Goal: Task Accomplishment & Management: Manage account settings

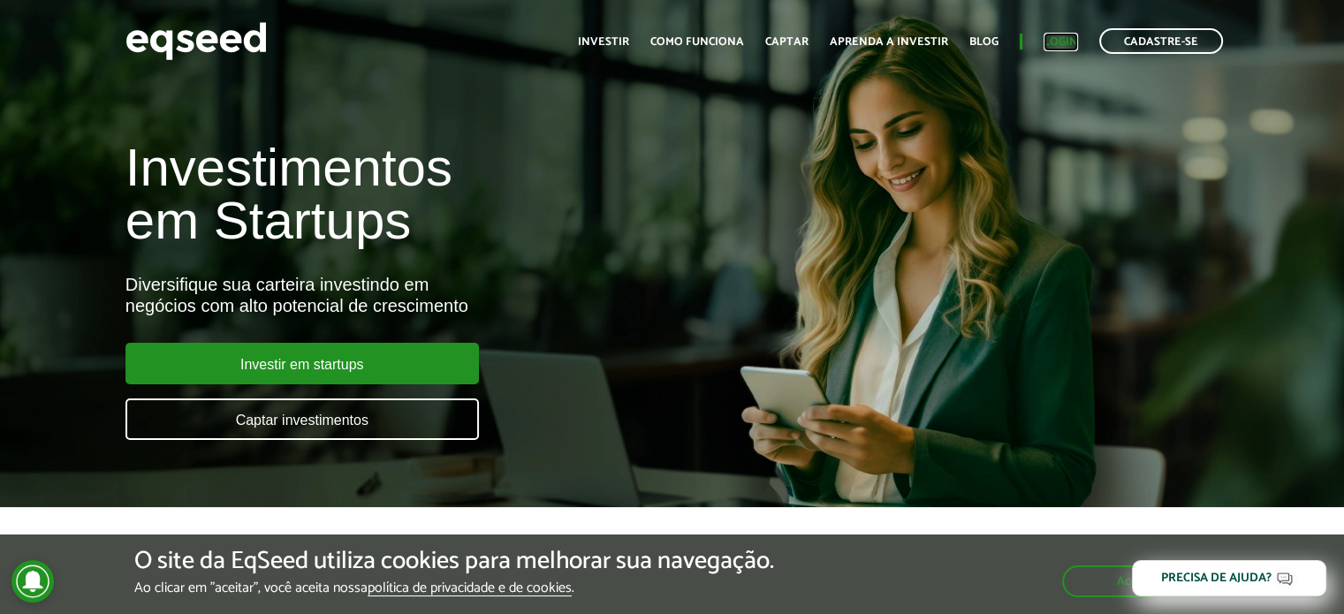
click at [1054, 38] on link "Login" at bounding box center [1061, 41] width 34 height 11
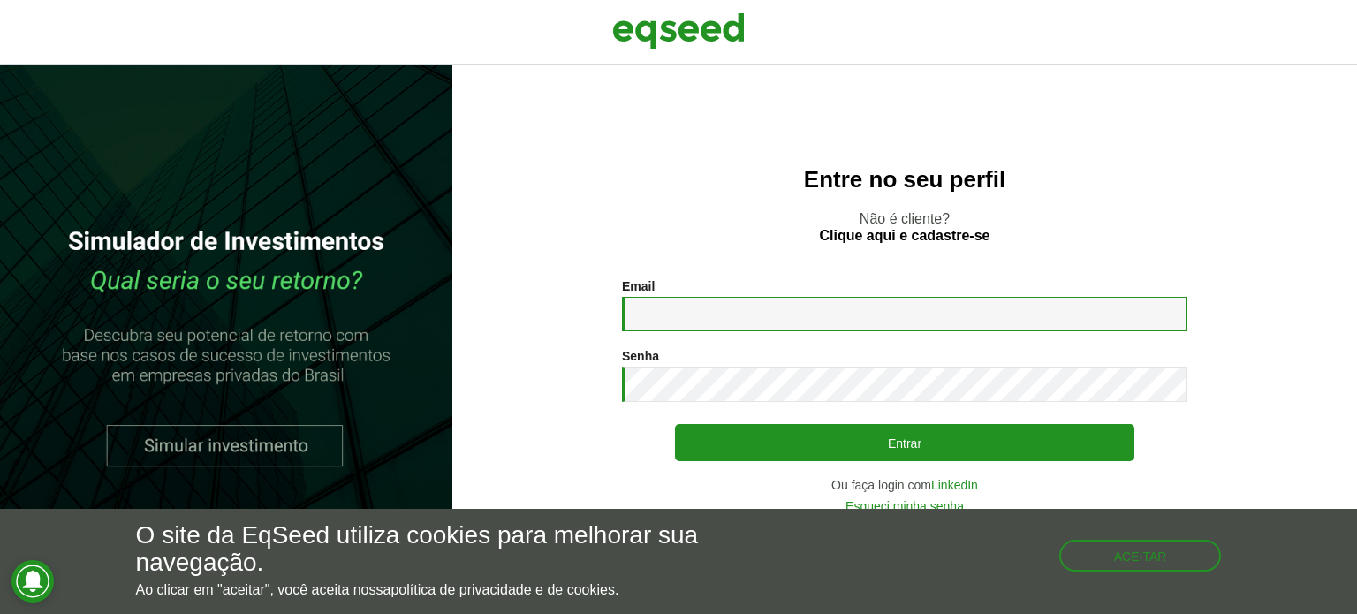
click at [704, 313] on input "Email *" at bounding box center [905, 314] width 566 height 34
click at [726, 309] on input "Email *" at bounding box center [905, 314] width 566 height 34
click at [773, 314] on input "**********" at bounding box center [905, 314] width 566 height 34
type input "**********"
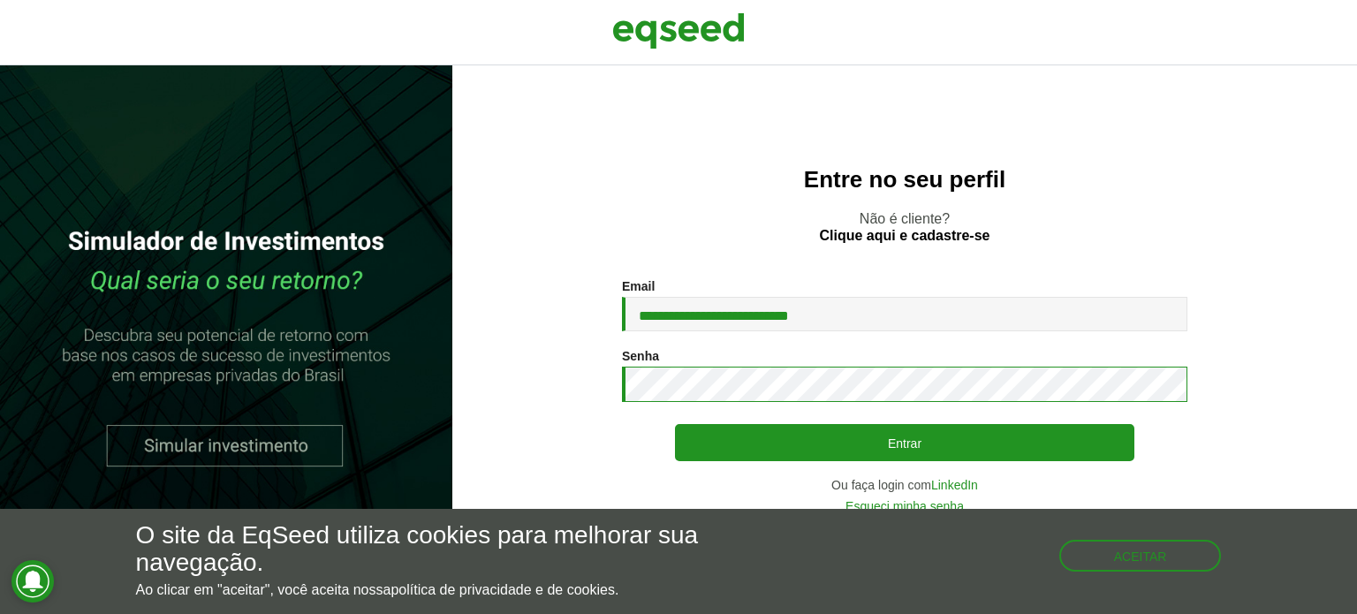
click at [675, 424] on button "Entrar" at bounding box center [905, 442] width 460 height 37
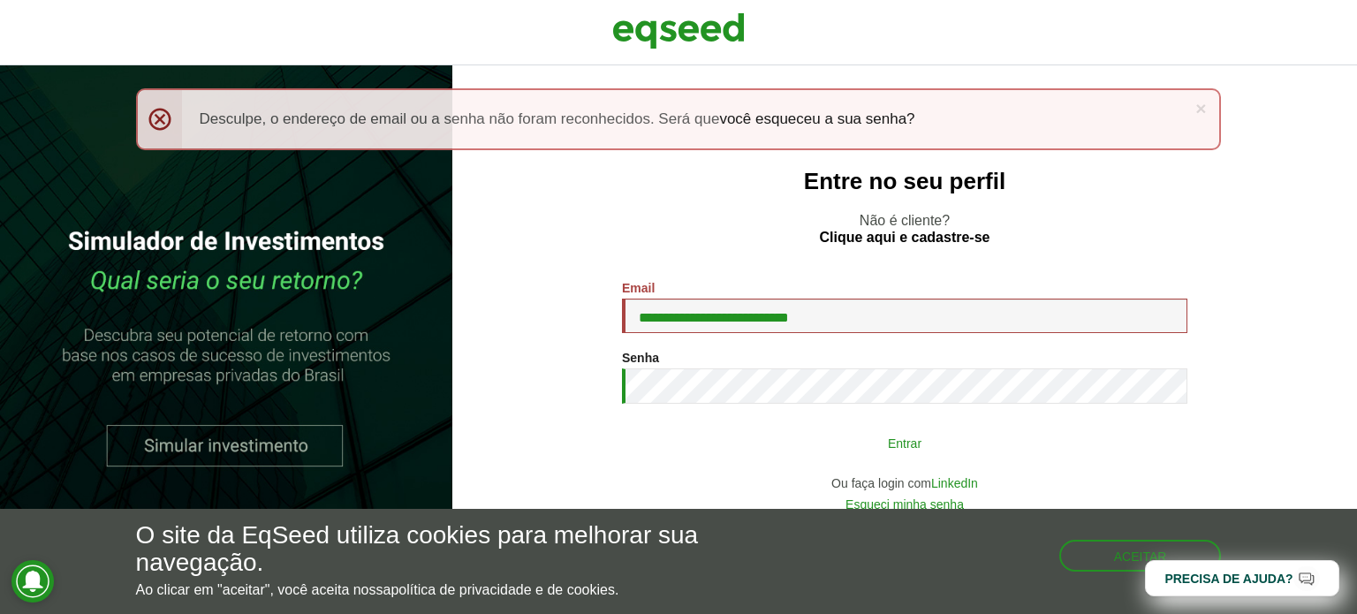
click at [872, 449] on button "Entrar" at bounding box center [905, 443] width 460 height 34
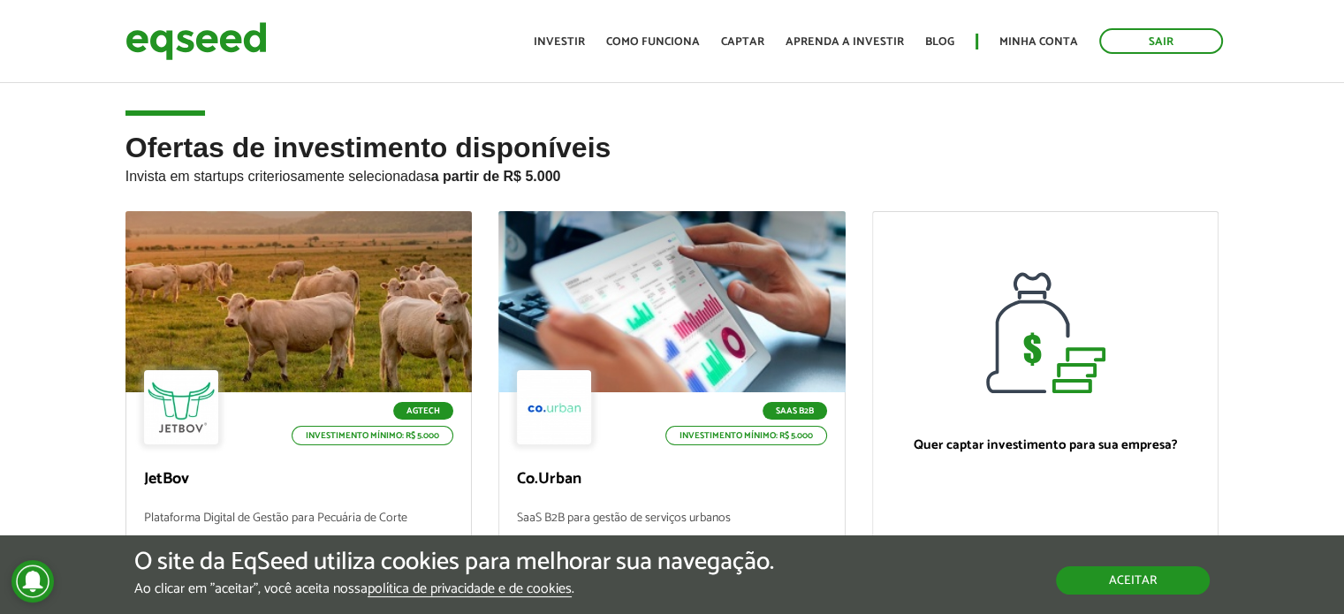
click at [1143, 575] on button "Aceitar" at bounding box center [1133, 580] width 154 height 28
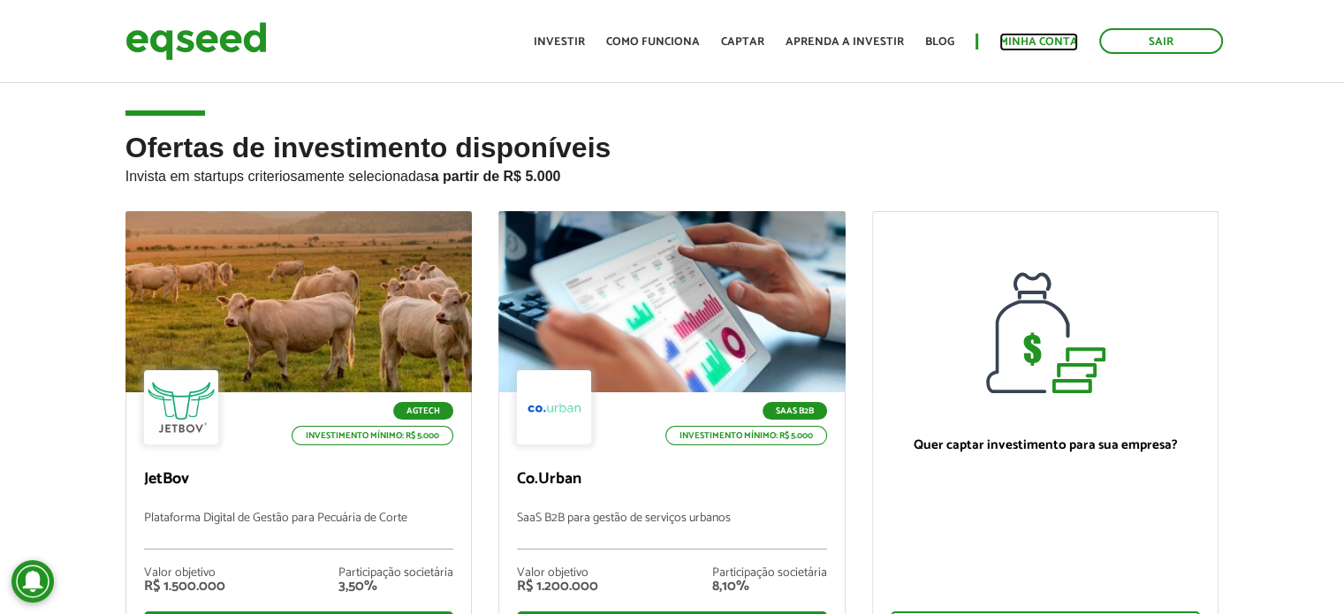
click at [1022, 41] on link "Minha conta" at bounding box center [1039, 41] width 79 height 11
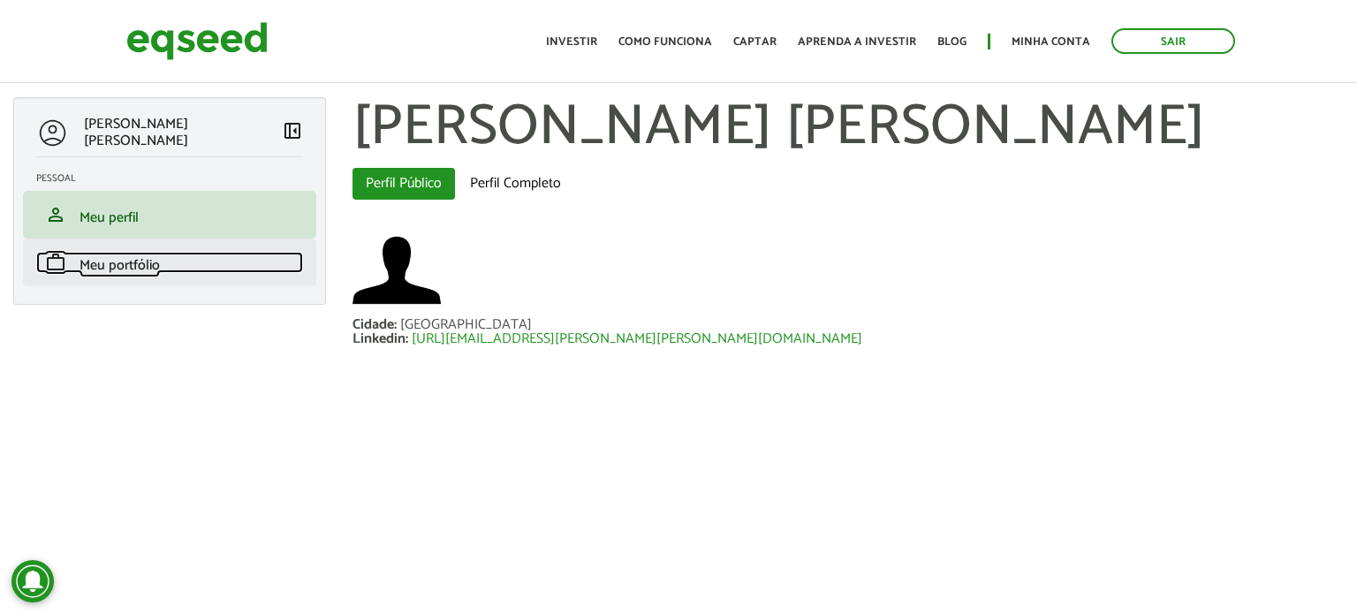
click at [101, 268] on span "Meu portfólio" at bounding box center [120, 266] width 80 height 24
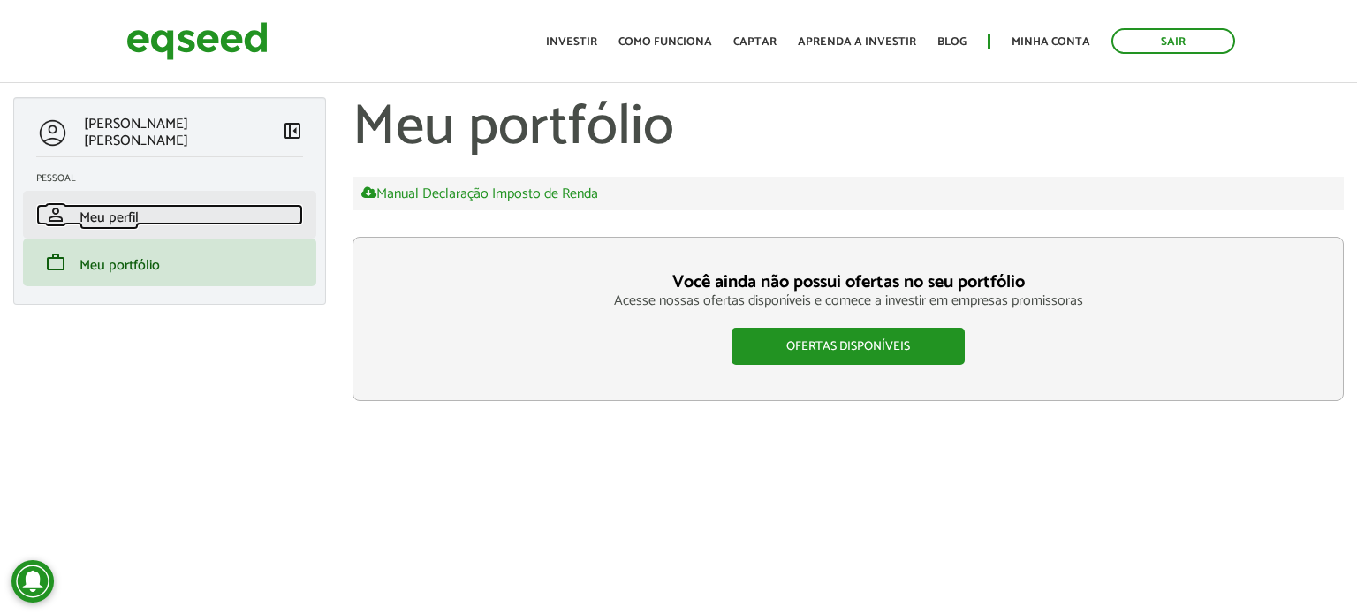
click at [95, 213] on span "Meu perfil" at bounding box center [109, 218] width 59 height 24
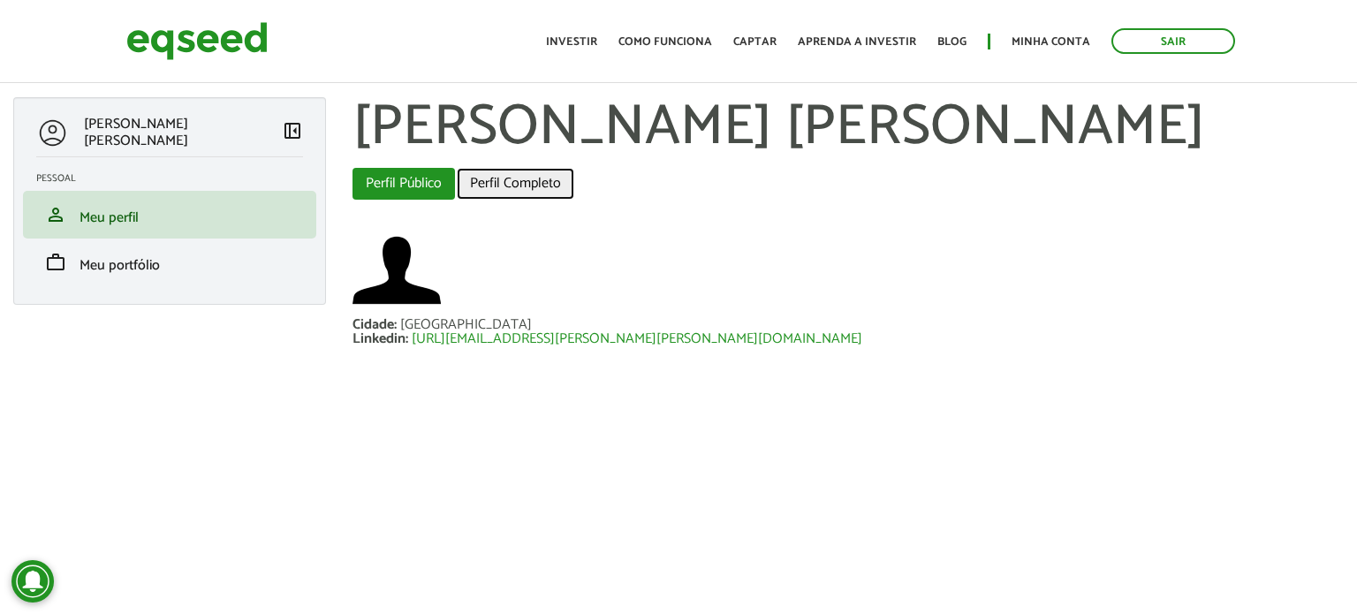
click at [516, 186] on link "Perfil Completo" at bounding box center [516, 184] width 118 height 32
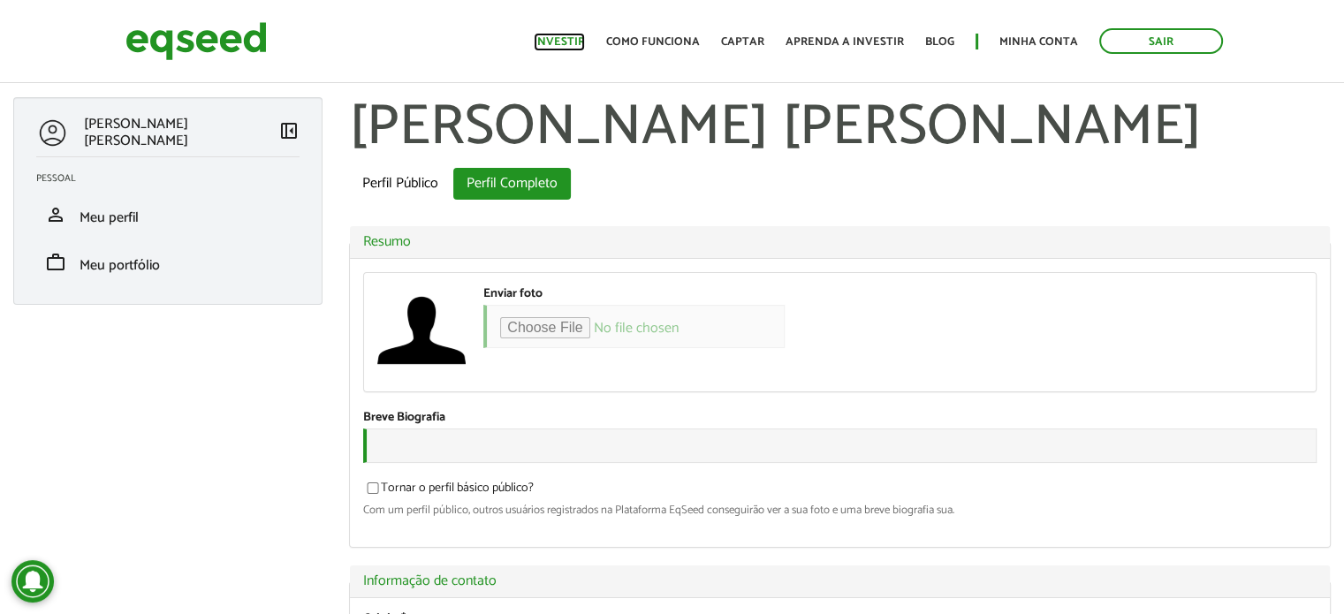
click at [569, 42] on link "Investir" at bounding box center [559, 41] width 51 height 11
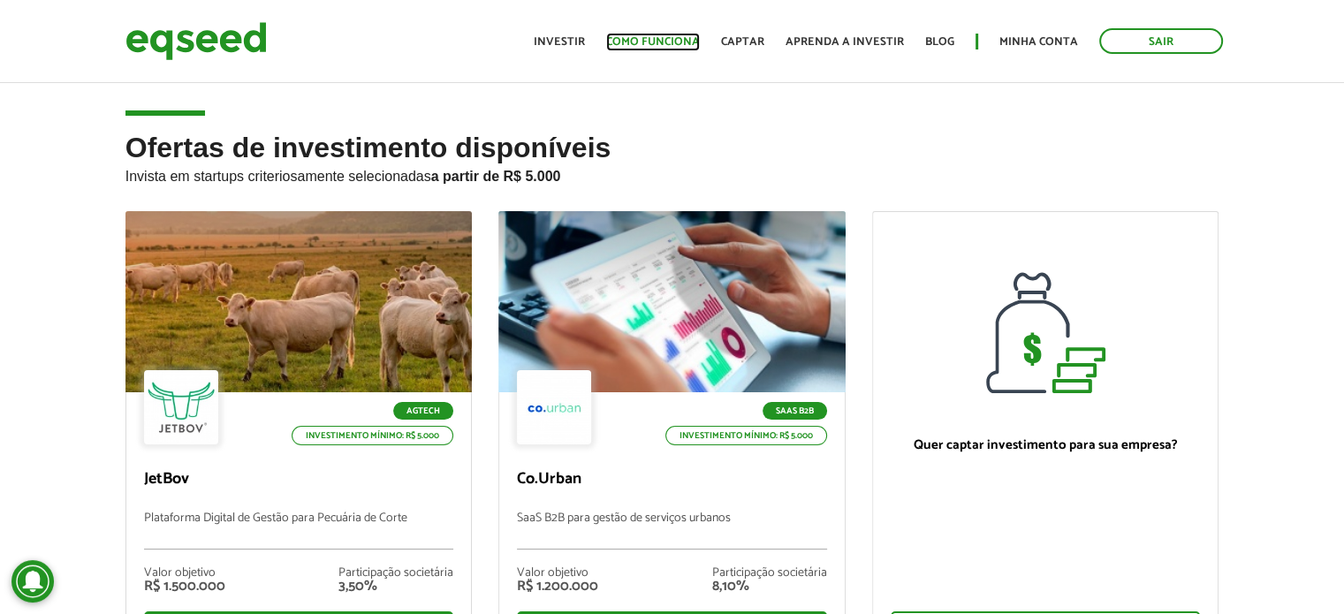
click at [681, 38] on link "Como funciona" at bounding box center [653, 41] width 94 height 11
